Goal: Check status: Check status

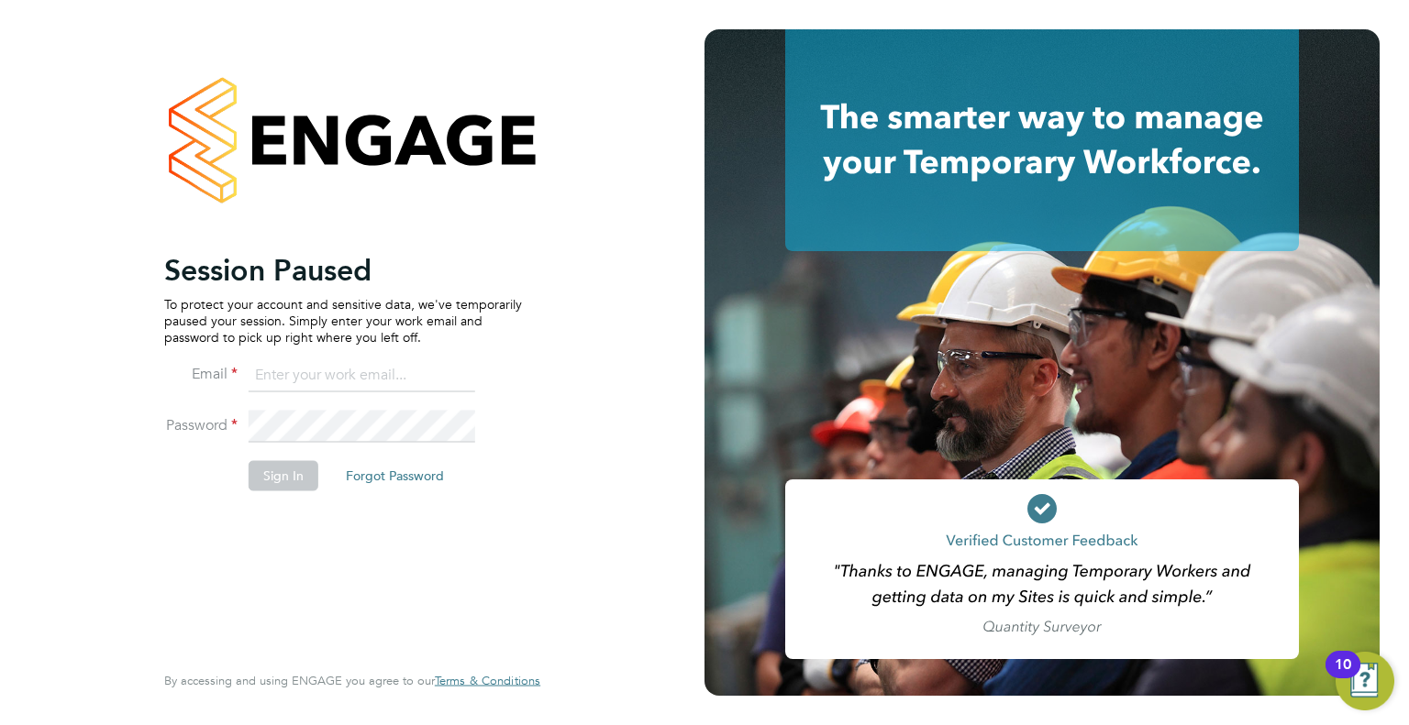
click at [429, 382] on input at bounding box center [362, 376] width 227 height 33
type input "Darren.hartman@regensolutions.co.uk"
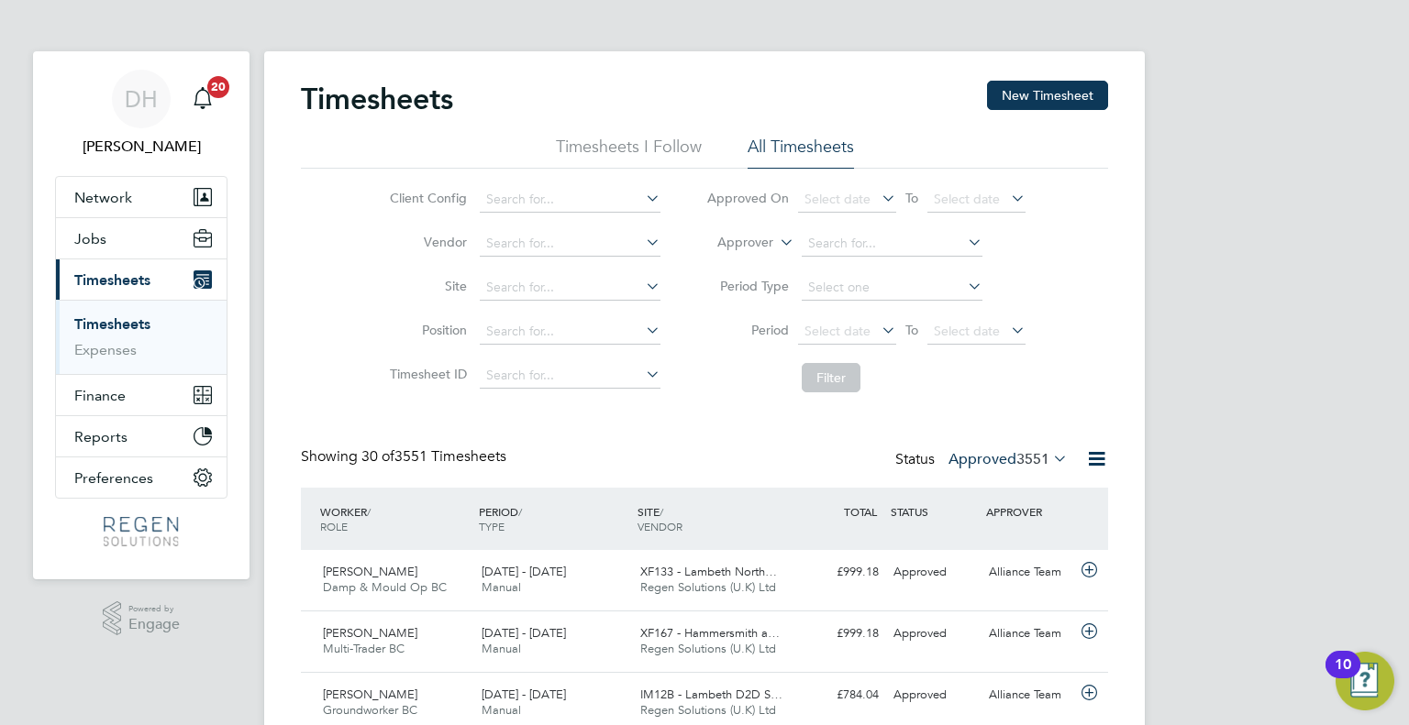
click at [1006, 465] on label "Approved 3551" at bounding box center [1007, 459] width 119 height 18
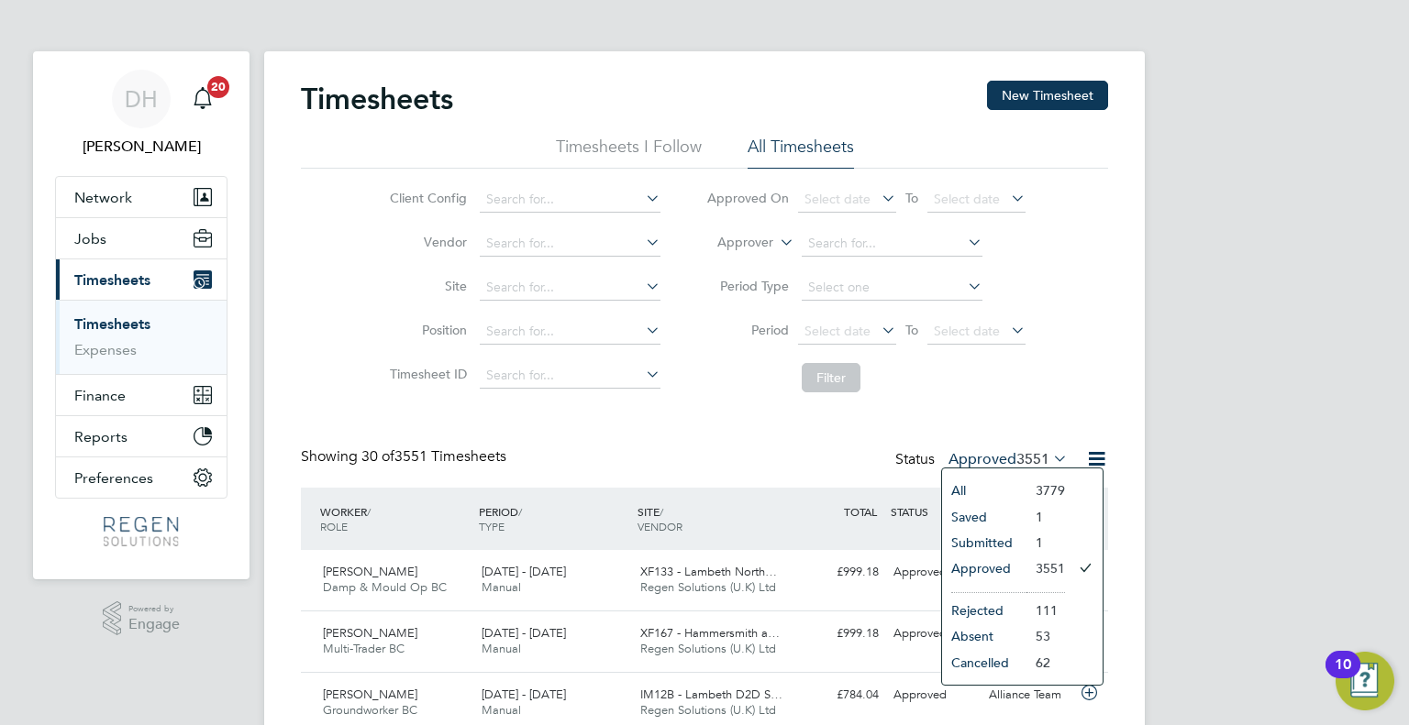
click at [1004, 538] on li "Submitted" at bounding box center [984, 543] width 84 height 26
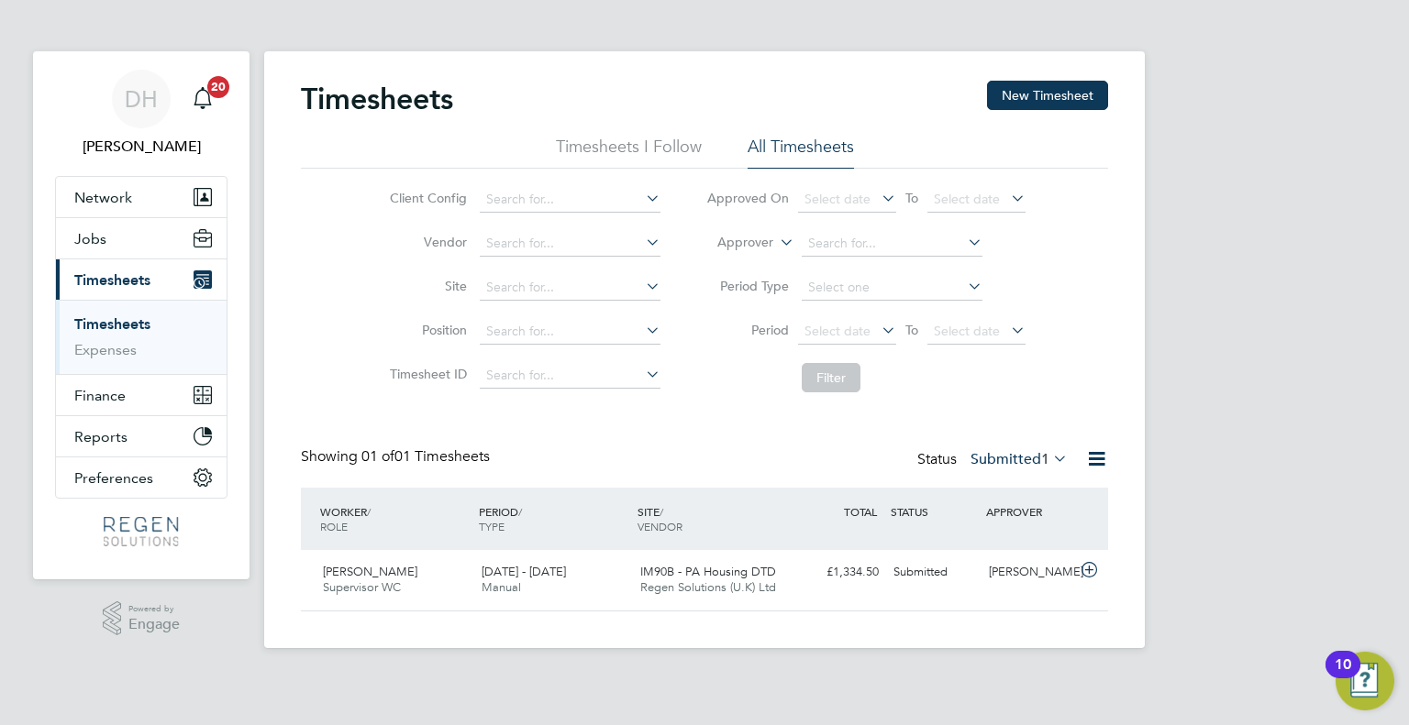
click at [1012, 467] on label "Submitted 1" at bounding box center [1018, 459] width 97 height 18
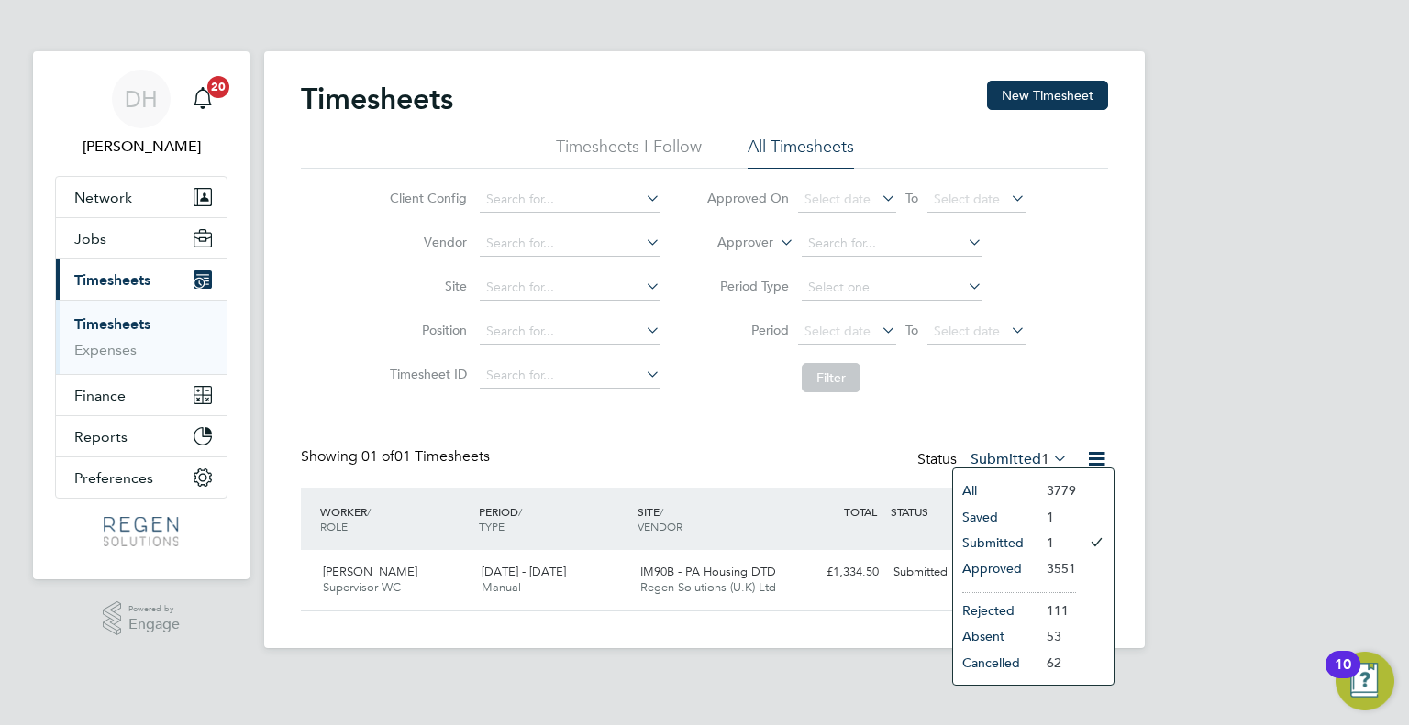
click at [1005, 582] on li at bounding box center [999, 587] width 75 height 11
click at [1002, 570] on li "Approved" at bounding box center [995, 569] width 84 height 26
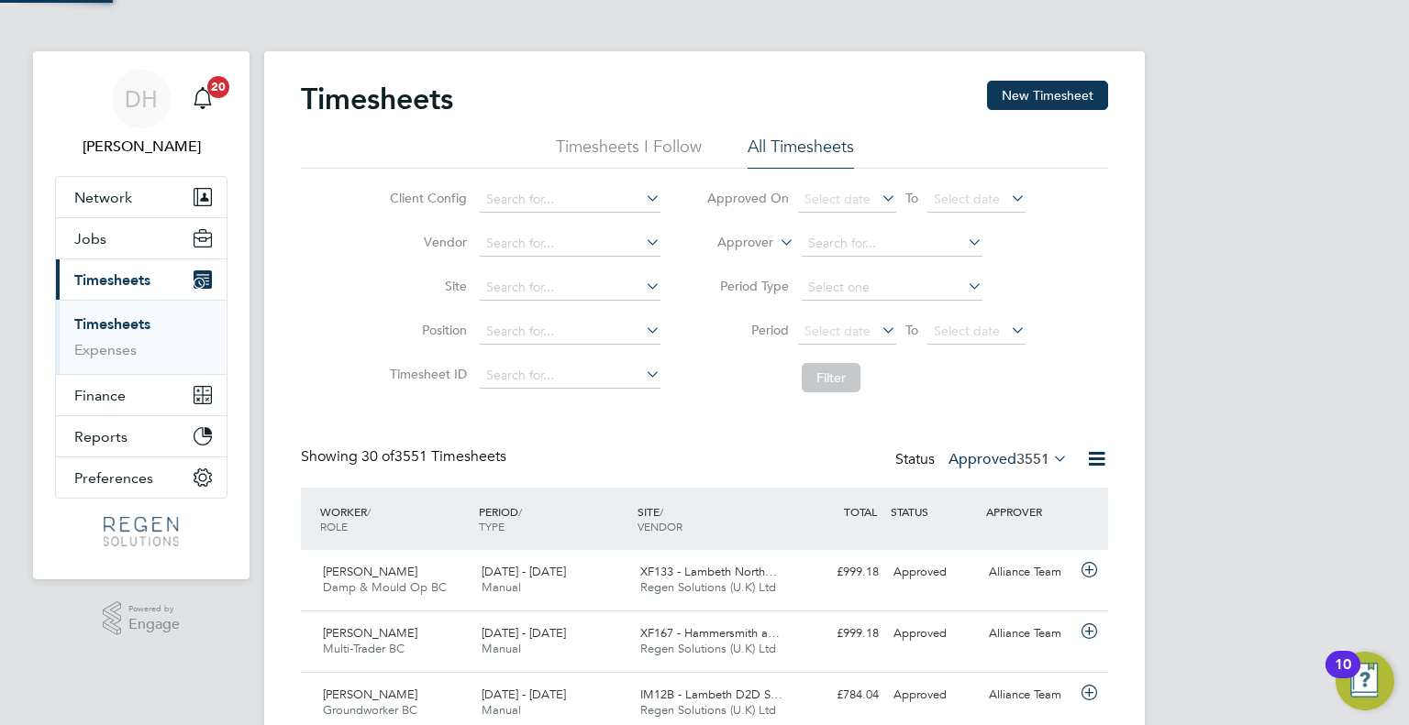
scroll to position [46, 160]
